Goal: Complete application form

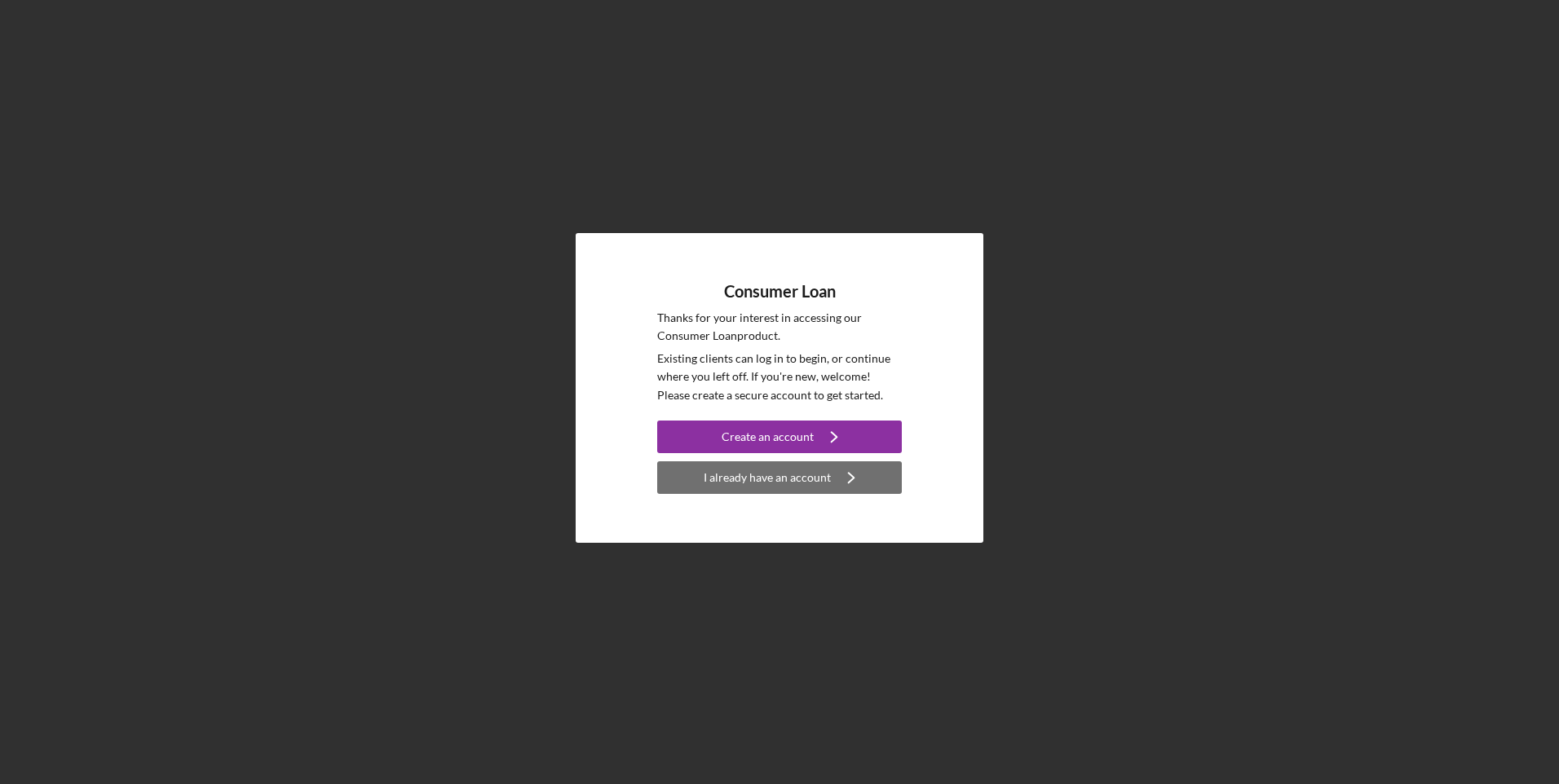
click at [778, 474] on div "I already have an account" at bounding box center [767, 477] width 127 height 33
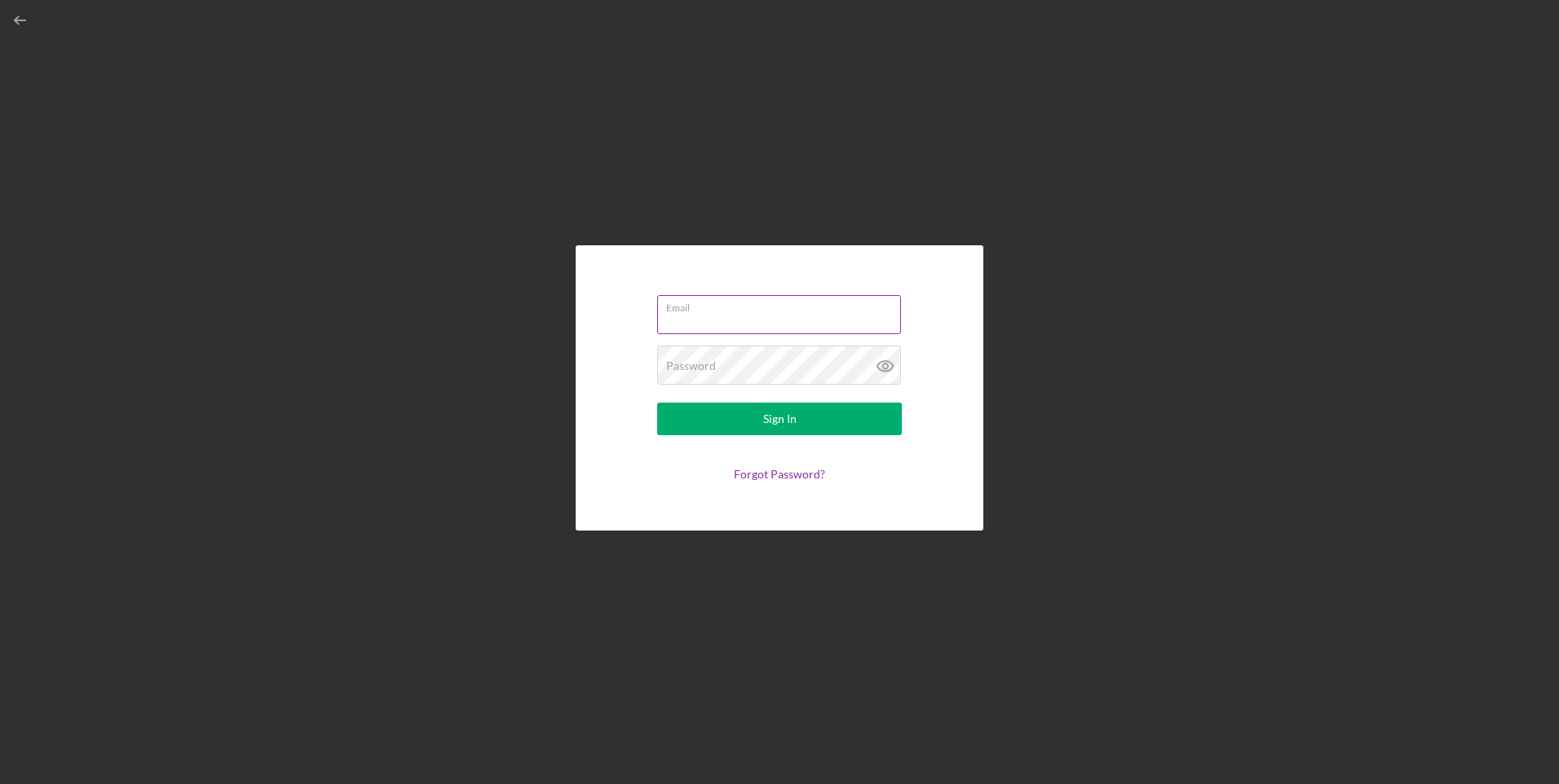
click at [690, 316] on input "Email" at bounding box center [779, 315] width 244 height 39
type input "[EMAIL_ADDRESS][DOMAIN_NAME]"
click at [707, 364] on label "Password" at bounding box center [691, 365] width 50 height 13
click at [657, 403] on button "Sign In" at bounding box center [779, 419] width 245 height 33
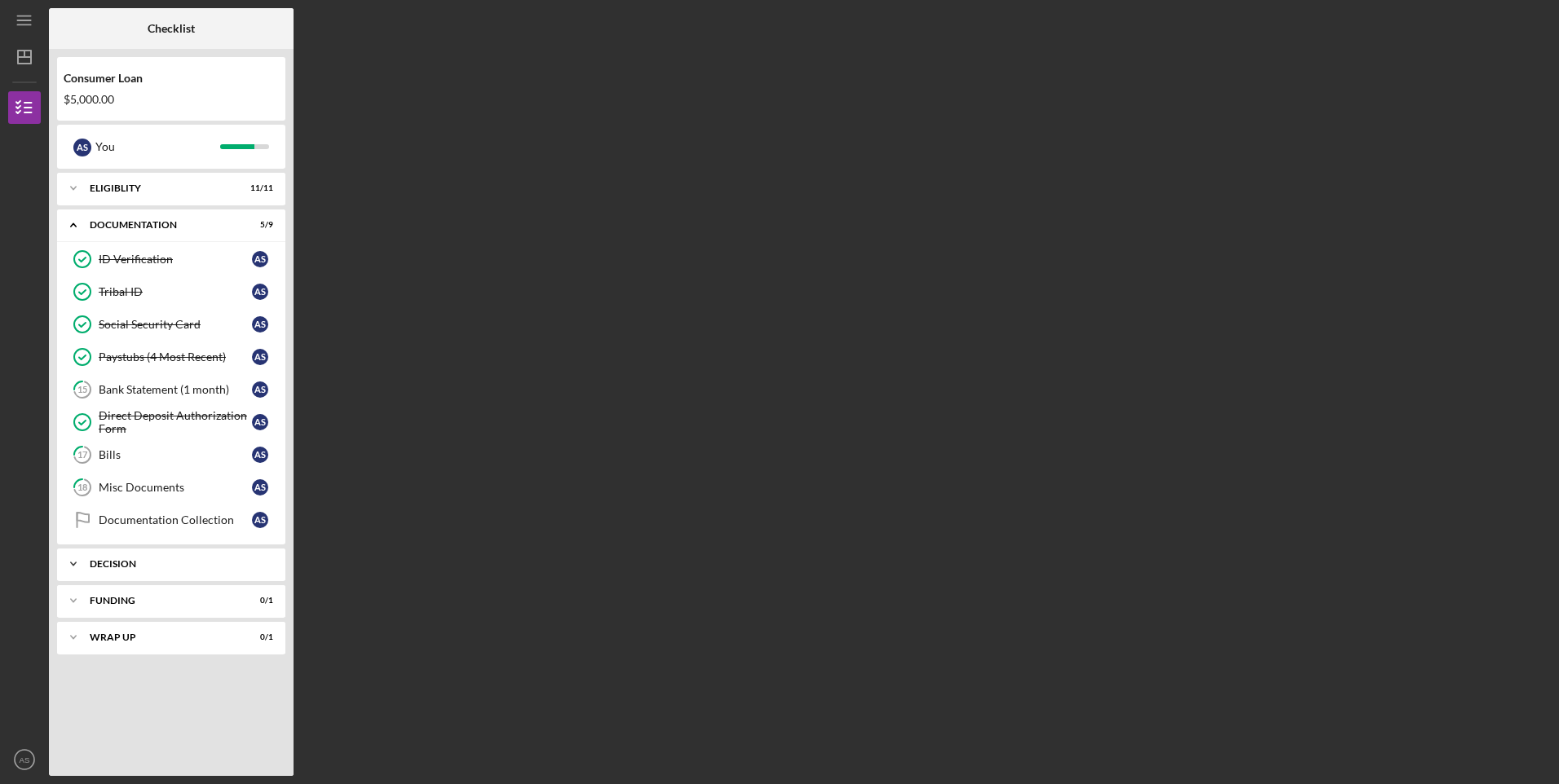
click at [76, 560] on icon "Icon/Expander" at bounding box center [73, 564] width 33 height 33
click at [120, 598] on div "Pre-Approval Phase" at bounding box center [175, 598] width 153 height 13
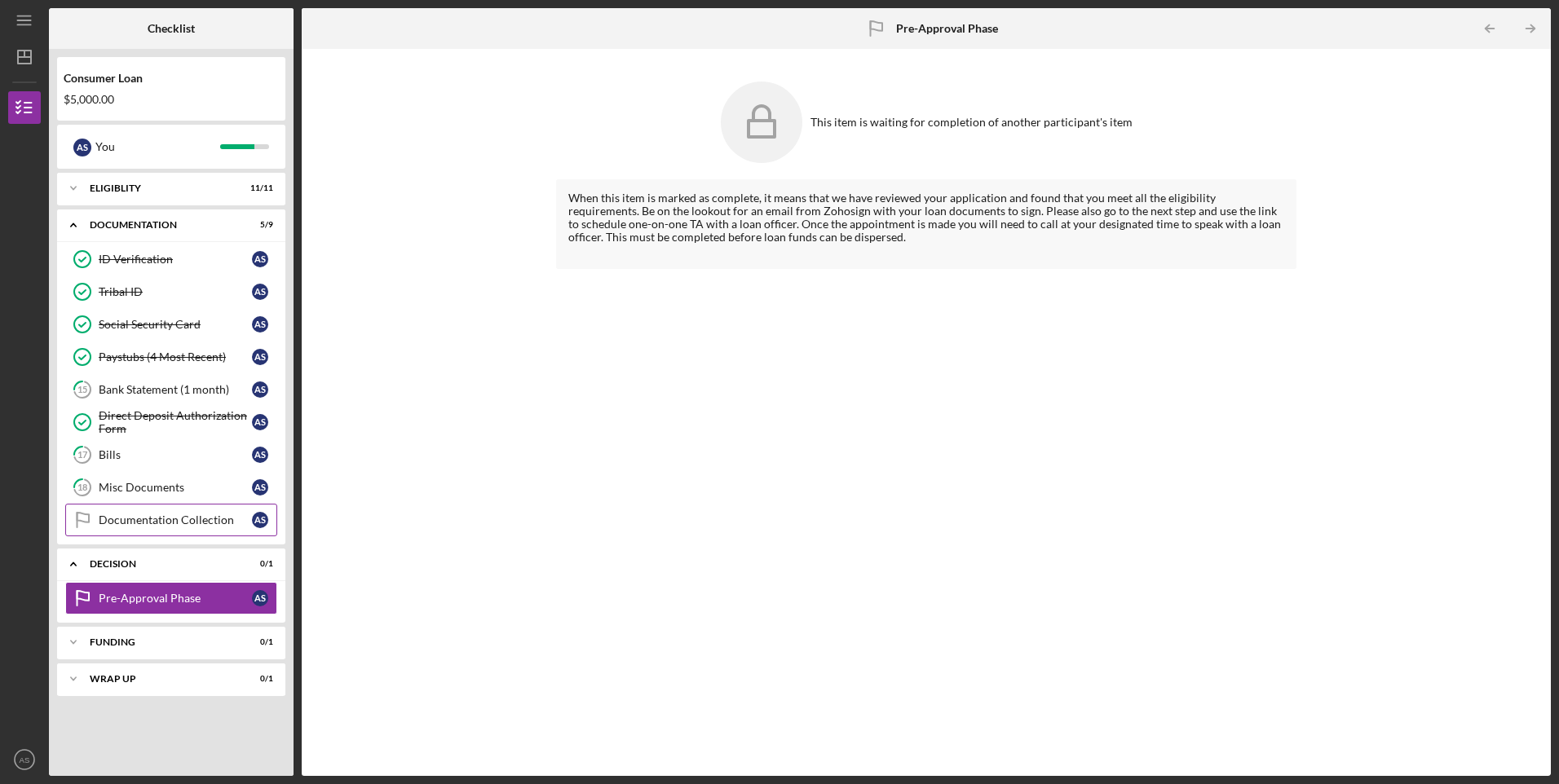
click at [156, 513] on link "Documentation Collection Documentation Collection A S" at bounding box center [171, 520] width 212 height 33
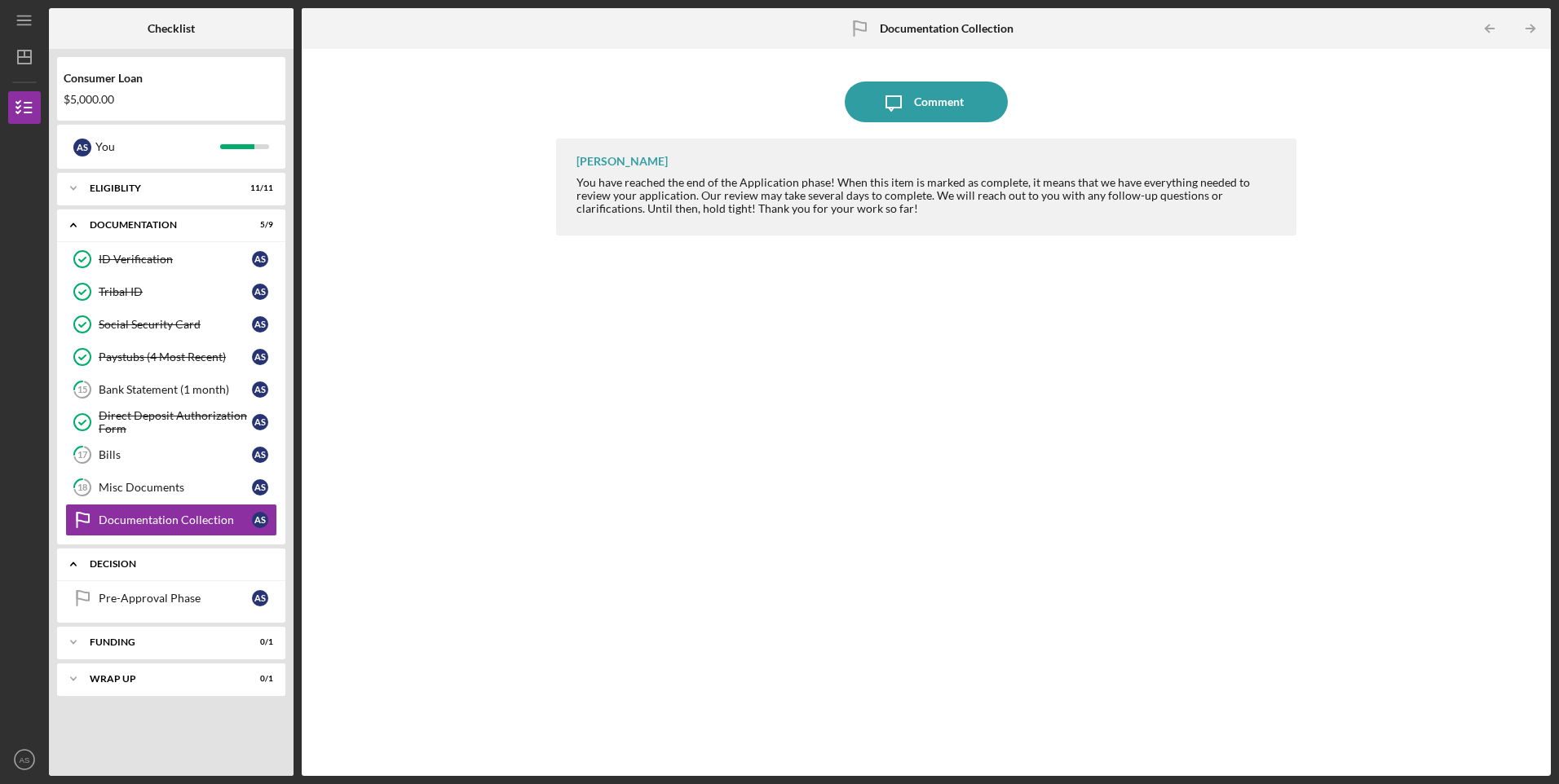
click at [69, 562] on icon "Icon/Expander" at bounding box center [73, 564] width 33 height 33
click at [112, 484] on div "Misc Documents" at bounding box center [175, 487] width 153 height 13
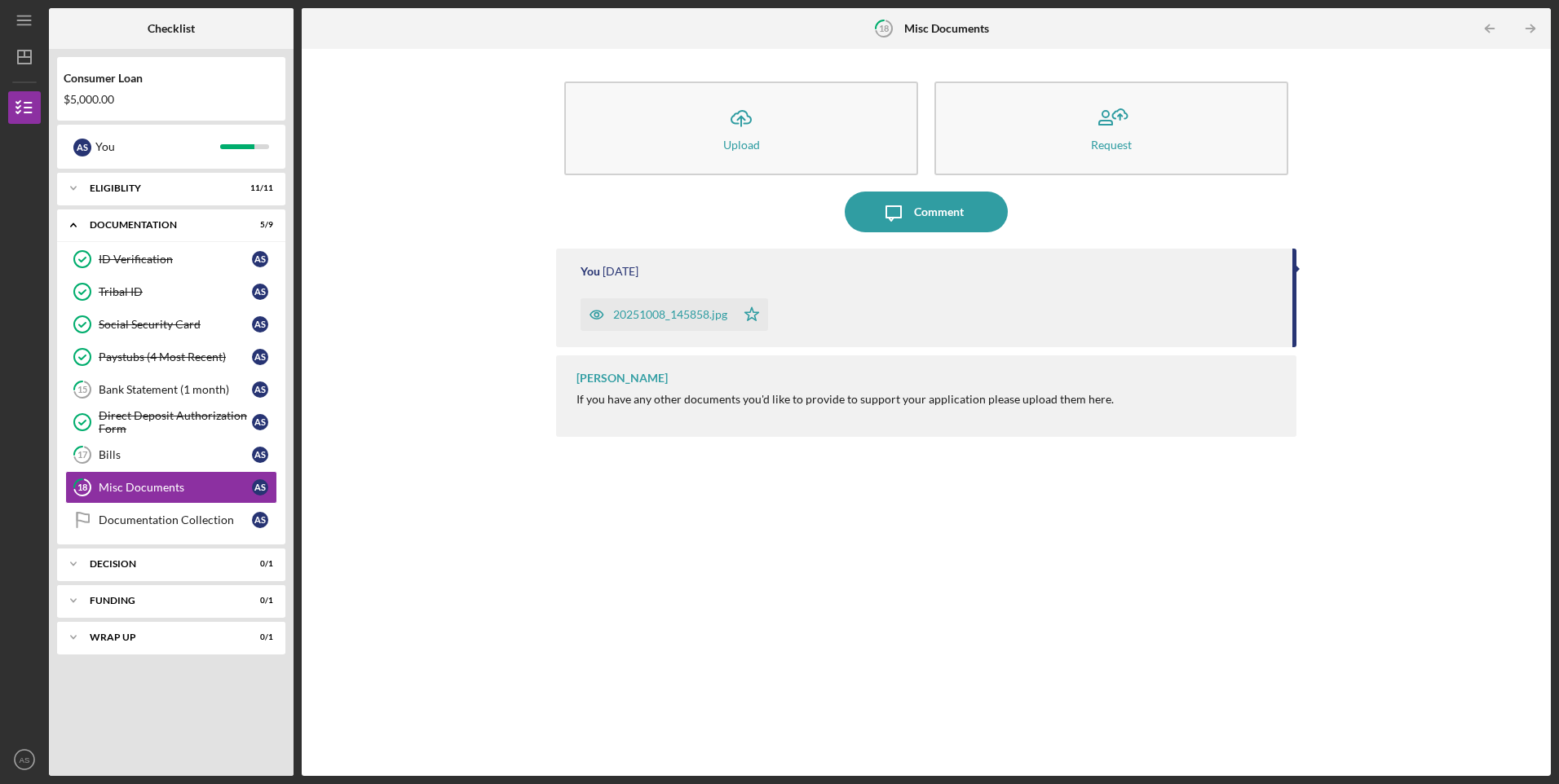
click at [635, 406] on div "If you have any other documents you'd like to provide to support your applicati…" at bounding box center [845, 399] width 537 height 13
click at [165, 449] on div "Bills" at bounding box center [175, 454] width 153 height 13
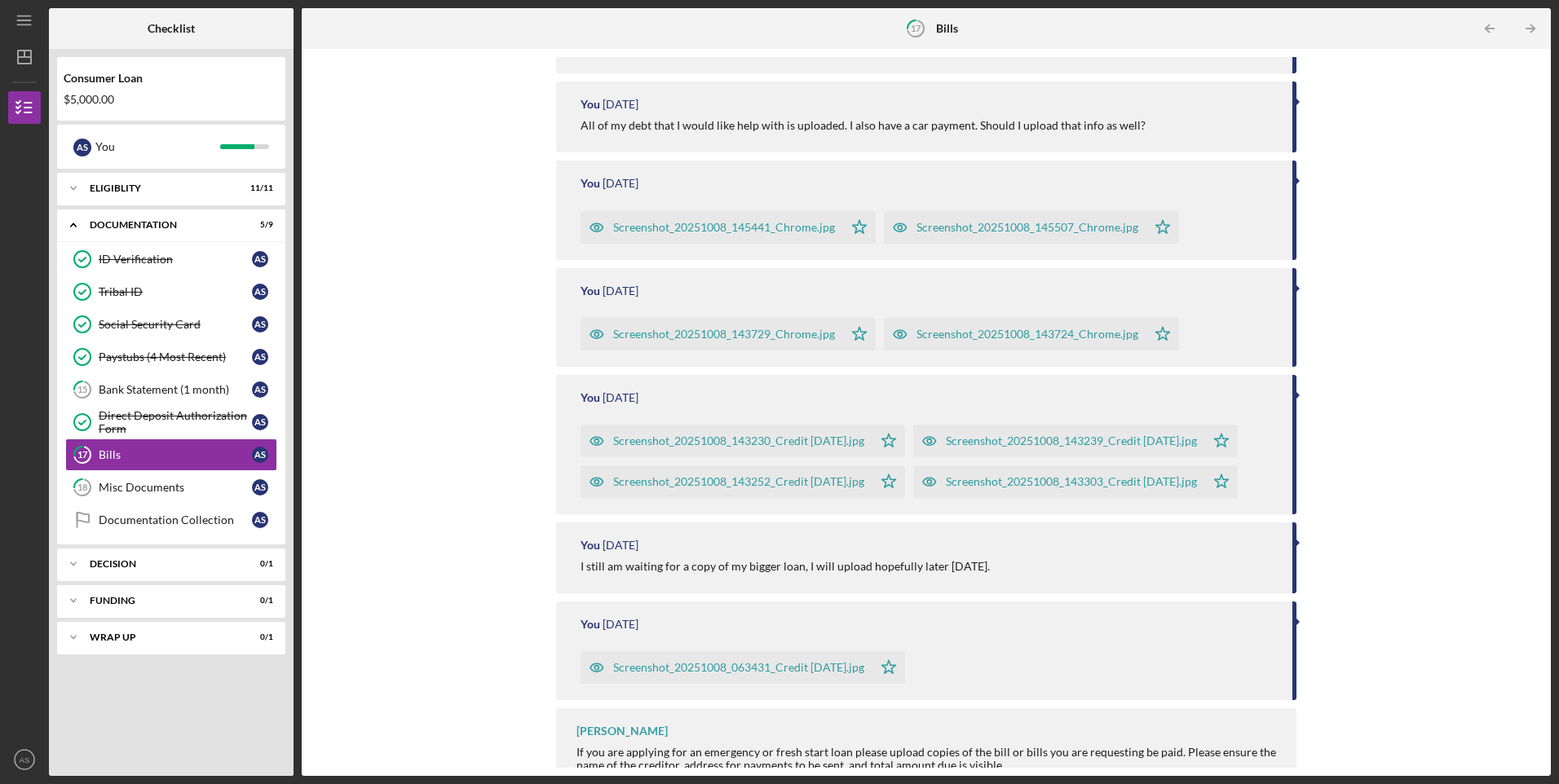
scroll to position [416, 0]
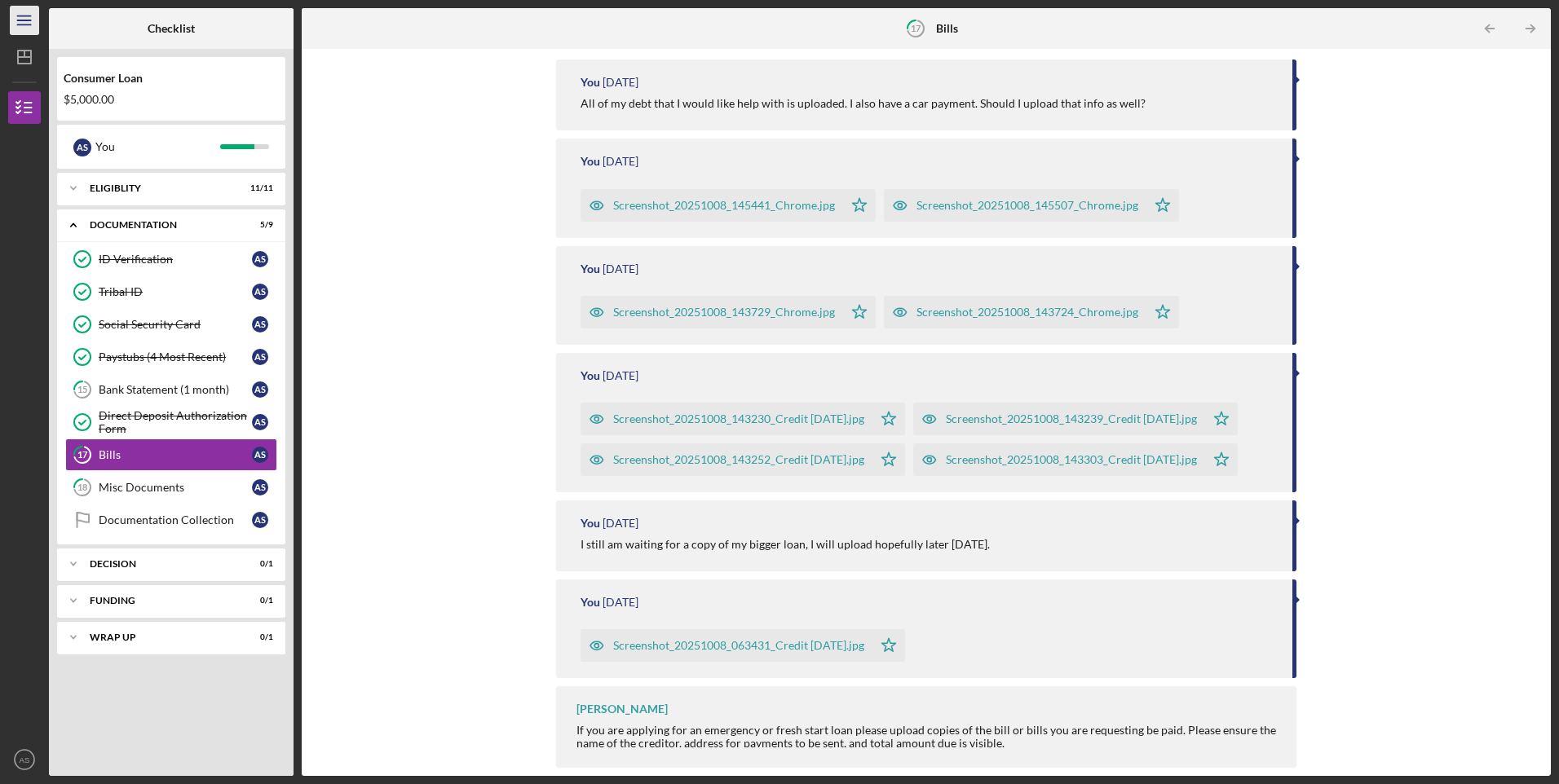
click at [21, 12] on icon "Icon/Menu" at bounding box center [24, 20] width 36 height 36
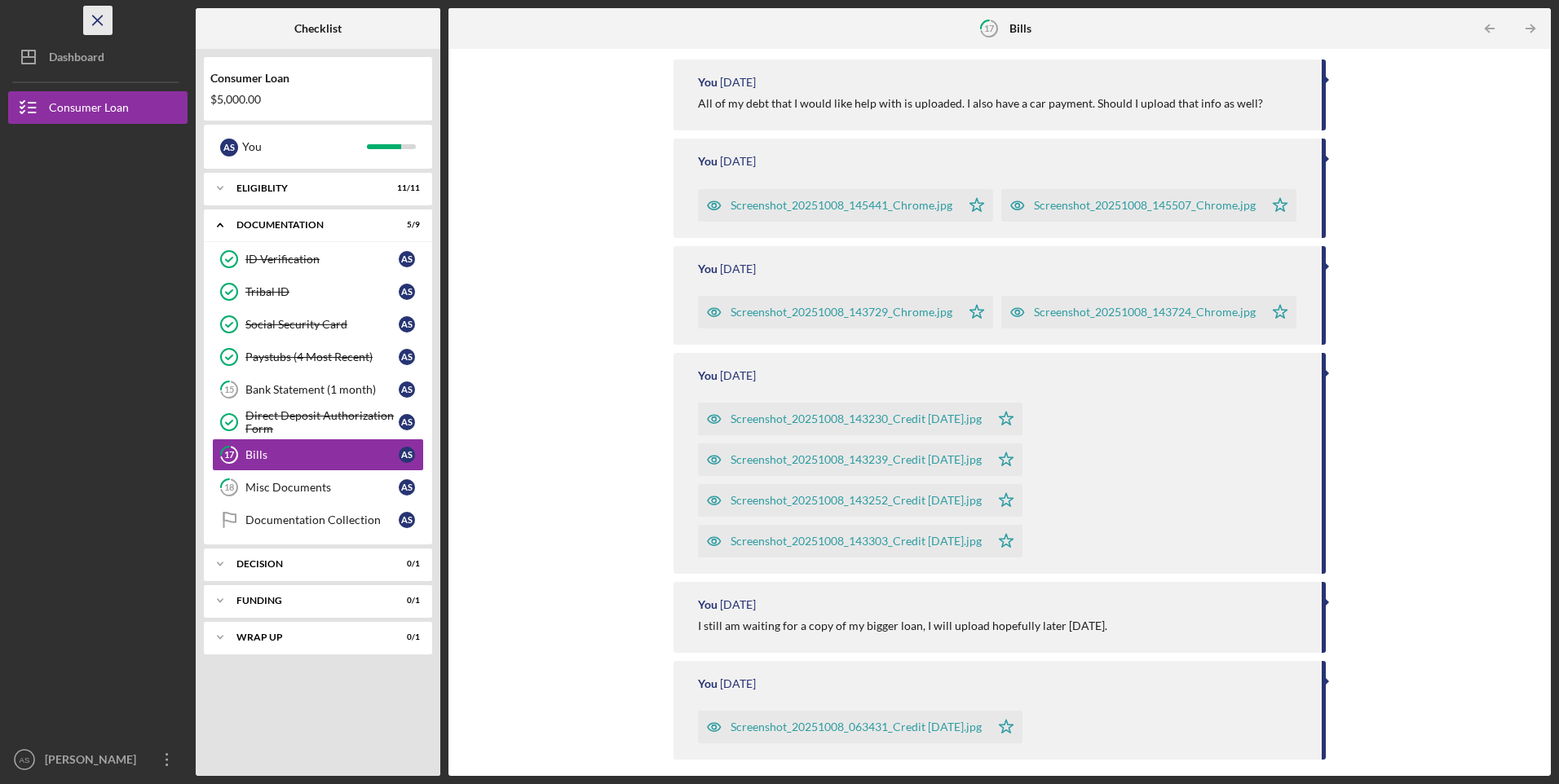
click at [95, 20] on icon "Icon/Menu Close" at bounding box center [98, 20] width 36 height 36
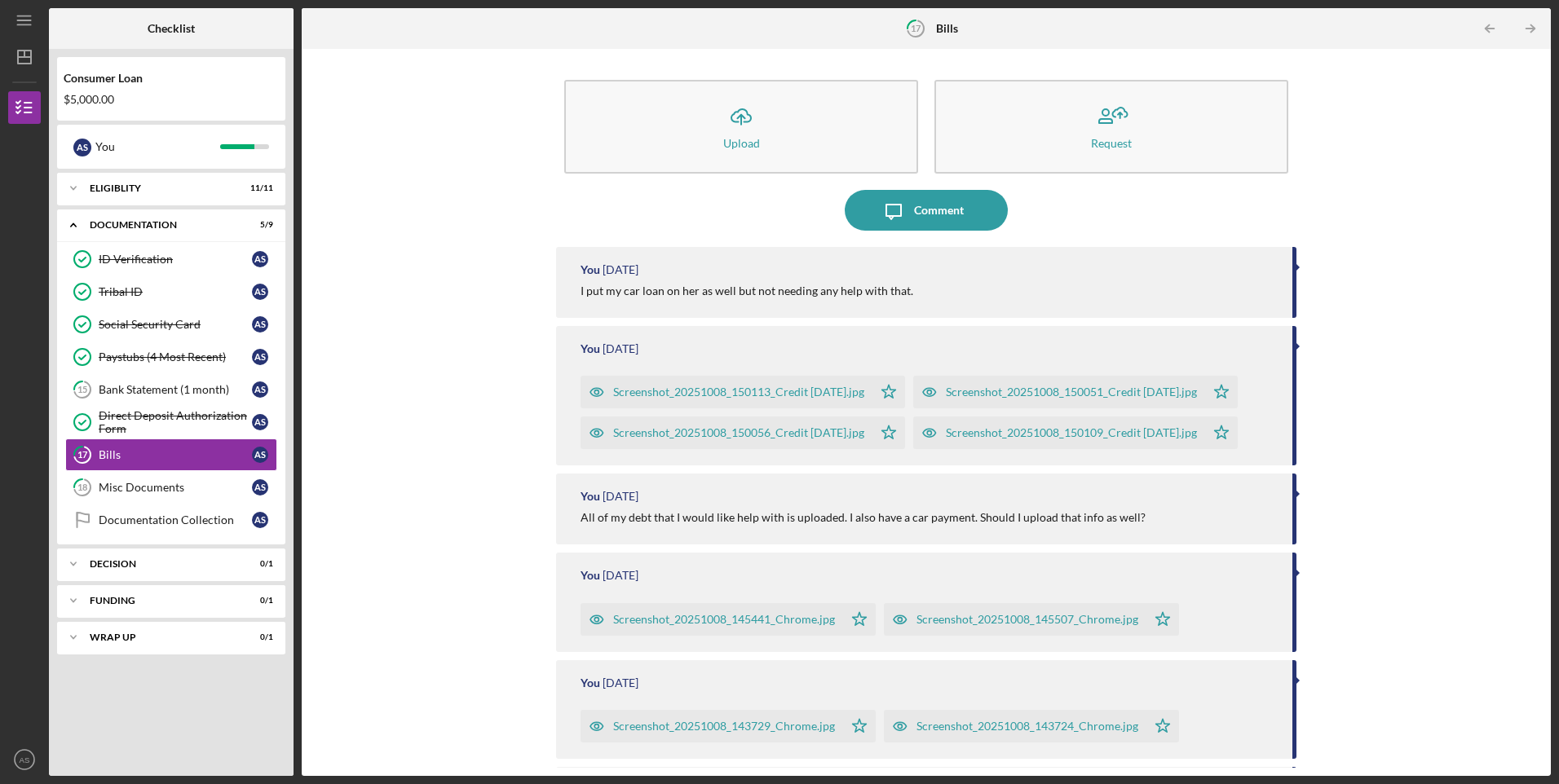
scroll to position [0, 0]
click at [108, 91] on div "Consumer Loan $5,000.00" at bounding box center [171, 88] width 229 height 47
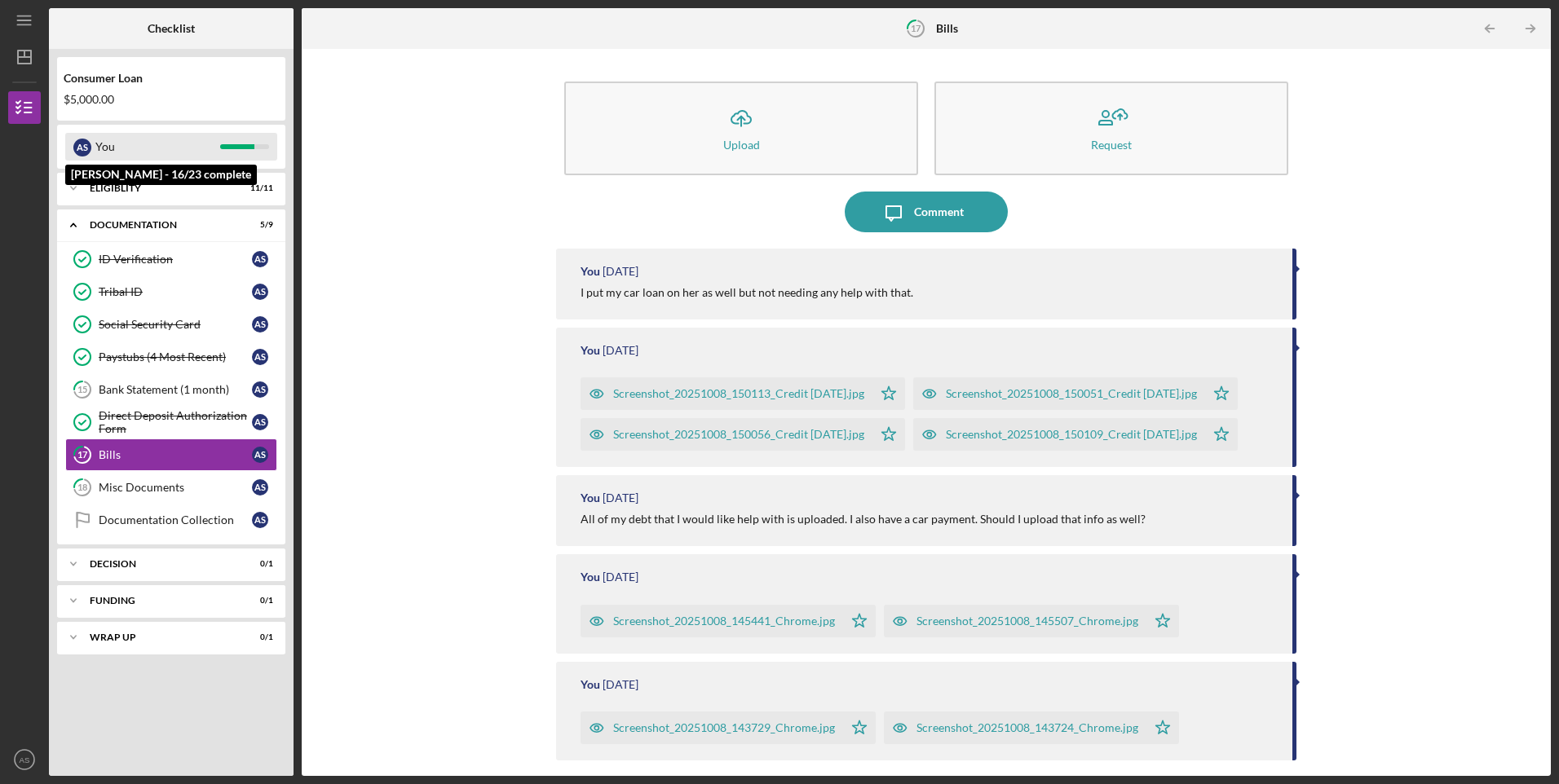
click at [164, 134] on div "You" at bounding box center [157, 146] width 125 height 28
click at [20, 765] on icon "AS" at bounding box center [24, 760] width 33 height 41
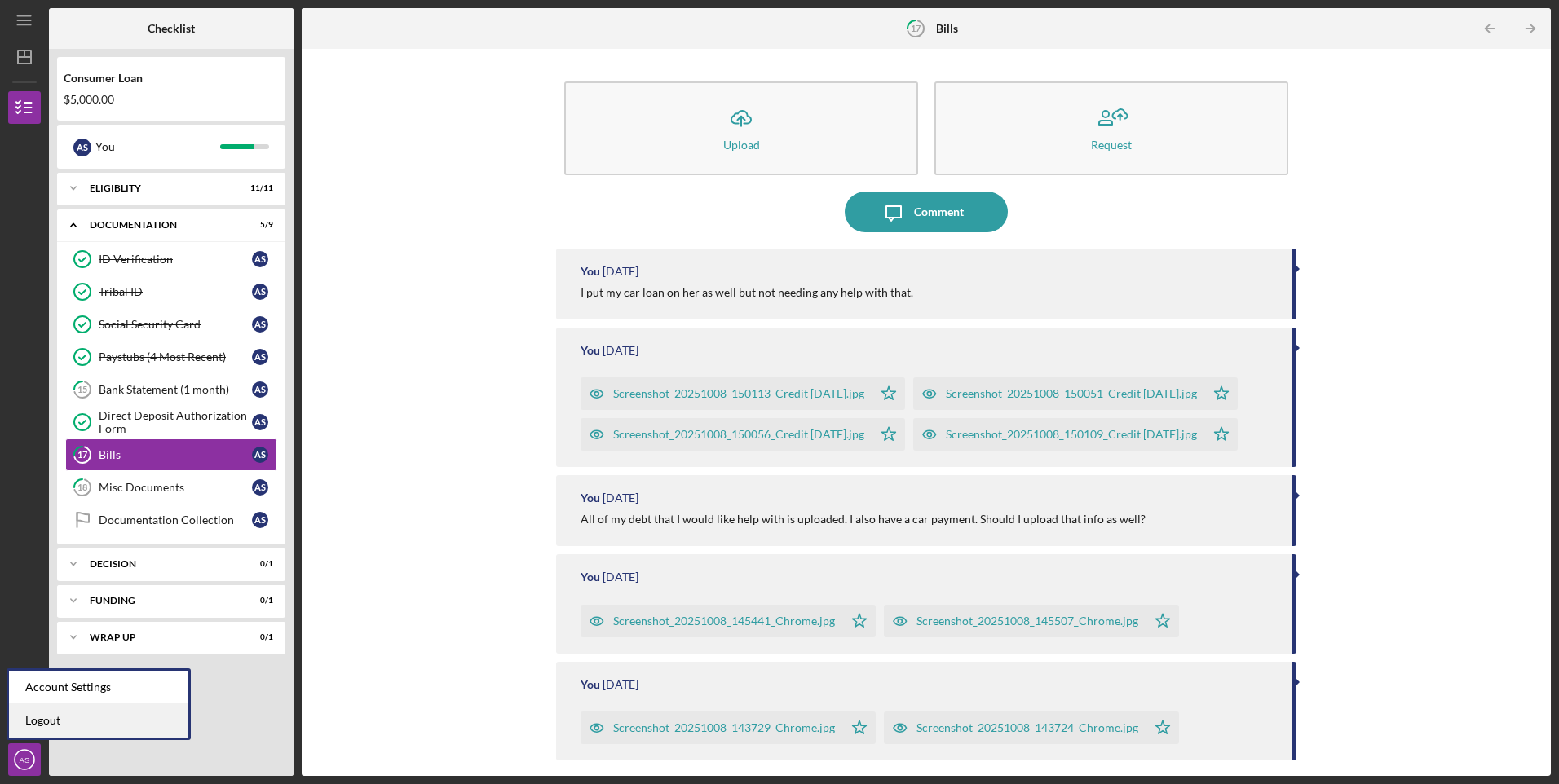
click at [48, 724] on link "Logout" at bounding box center [99, 721] width 180 height 34
